Goal: Use online tool/utility: Utilize a website feature to perform a specific function

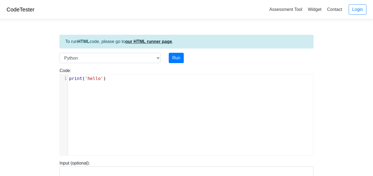
click at [147, 43] on link "our HTML runner page" at bounding box center [148, 41] width 47 height 5
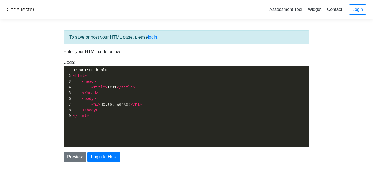
scroll to position [2, 0]
click at [98, 69] on span "<!DOCTYPE html>" at bounding box center [90, 70] width 34 height 4
type textarea "<!DOCTYPE html> <html> <head> <title>Test</title> </head> <body> <h1>Hello, wor…"
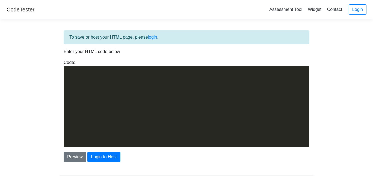
scroll to position [1267, 0]
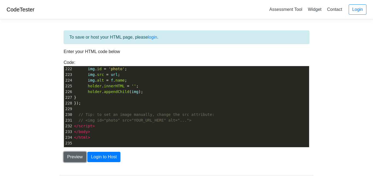
click at [74, 159] on button "Preview" at bounding box center [75, 157] width 23 height 10
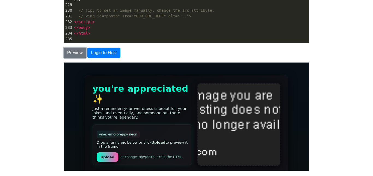
scroll to position [15, 0]
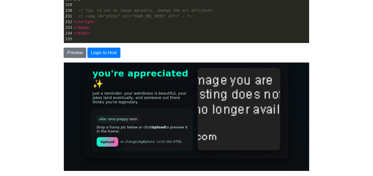
click at [106, 137] on label "Upload" at bounding box center [107, 142] width 22 height 10
click at [64, 62] on input "Upload" at bounding box center [64, 62] width 0 height 0
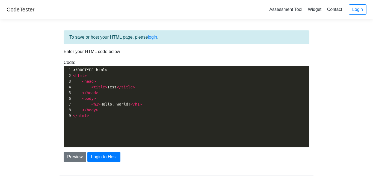
scroll to position [1, 0]
type textarea "<!DOCTYPE html> <html> <head> <title>Test</title> </head> <body> <h1>Hello, wor…"
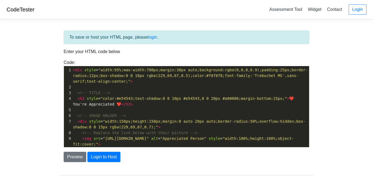
scroll to position [167, 0]
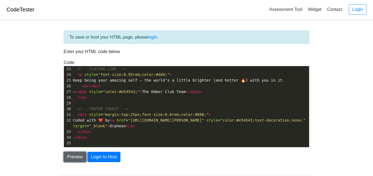
click at [70, 159] on button "Preview" at bounding box center [75, 157] width 23 height 10
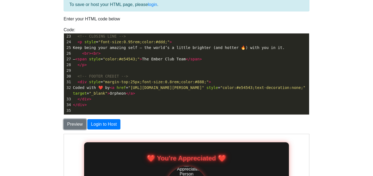
scroll to position [32, 0]
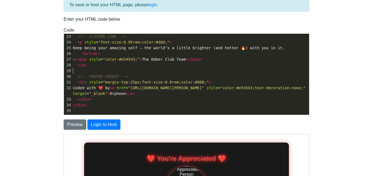
click at [195, 72] on pre "​" at bounding box center [190, 71] width 237 height 6
type textarea "<lor ipsum="dolor:51%;sit-ametc:663ad;elitse:87do eius;temporinci:utla(9,6,9,5.…"
